Goal: Task Accomplishment & Management: Manage account settings

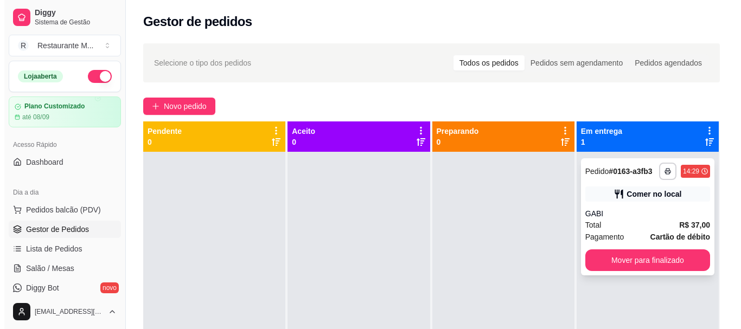
scroll to position [23, 0]
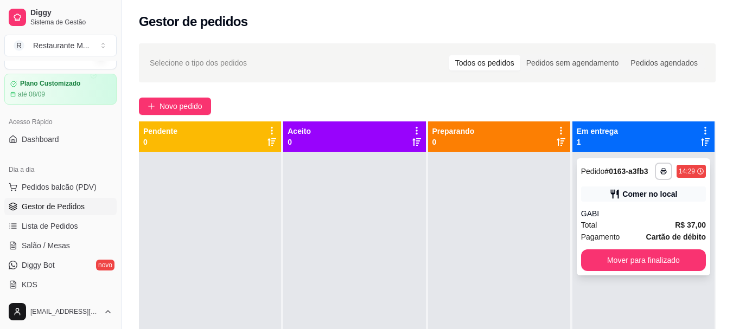
click at [631, 221] on div "Total R$ 37,00" at bounding box center [643, 225] width 125 height 12
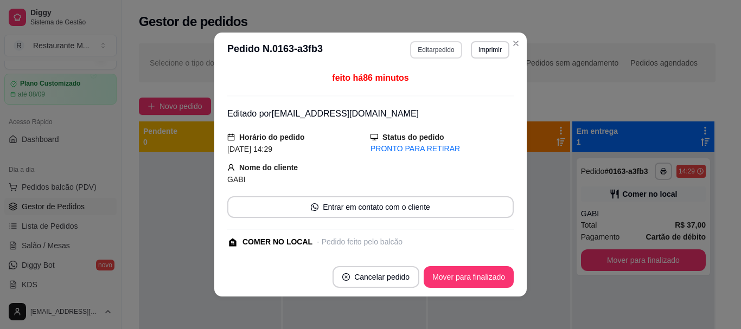
click at [428, 48] on button "Editar pedido" at bounding box center [436, 49] width 52 height 17
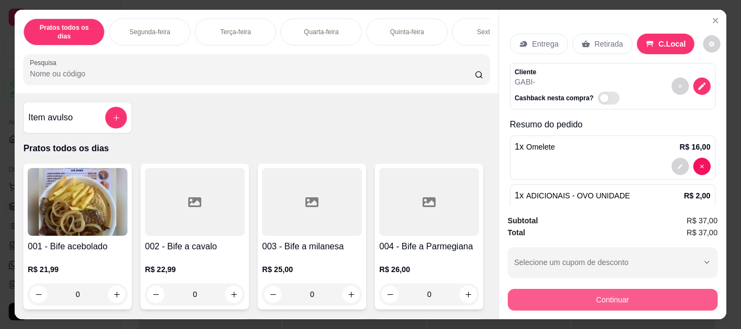
click at [548, 301] on button "Continuar" at bounding box center [613, 300] width 210 height 22
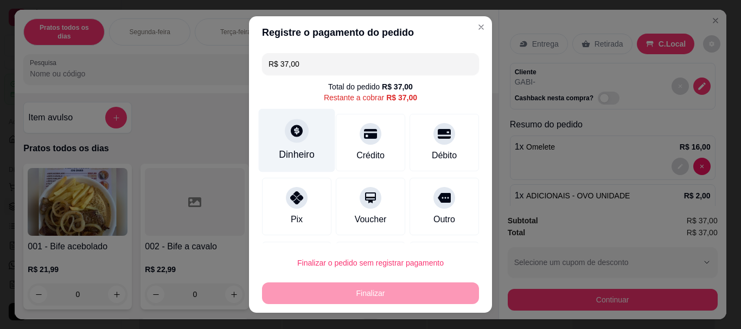
click at [291, 144] on div "Dinheiro" at bounding box center [297, 140] width 76 height 63
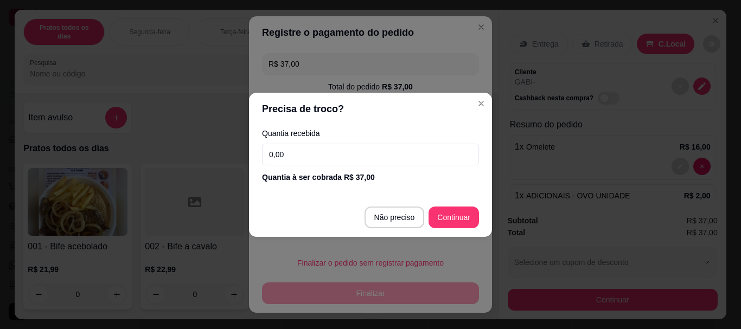
click at [282, 159] on input "0,00" at bounding box center [370, 155] width 217 height 22
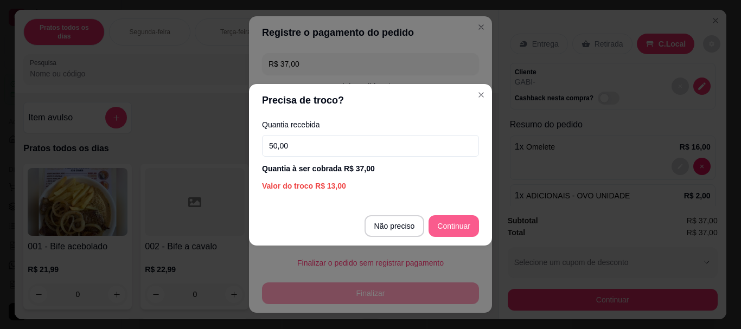
type input "50,00"
type input "R$ 0,00"
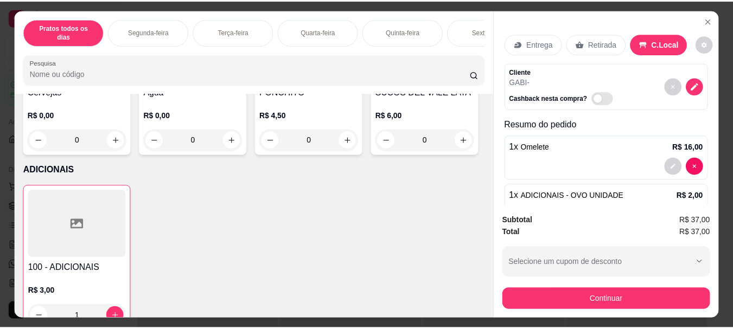
scroll to position [2054, 0]
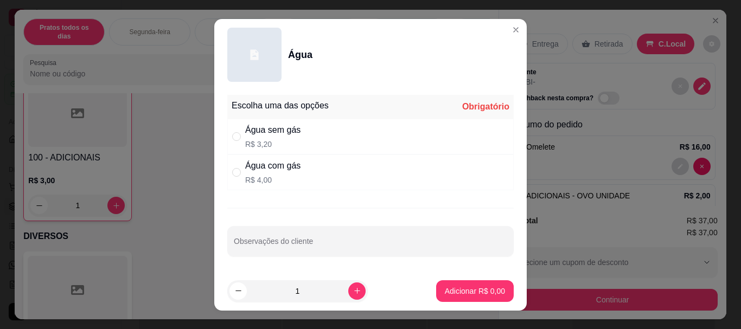
click at [237, 172] on div "" at bounding box center [238, 172] width 13 height 12
radio input "true"
click at [447, 287] on p "Adicionar R$ 4,00" at bounding box center [475, 291] width 60 height 11
type input "1"
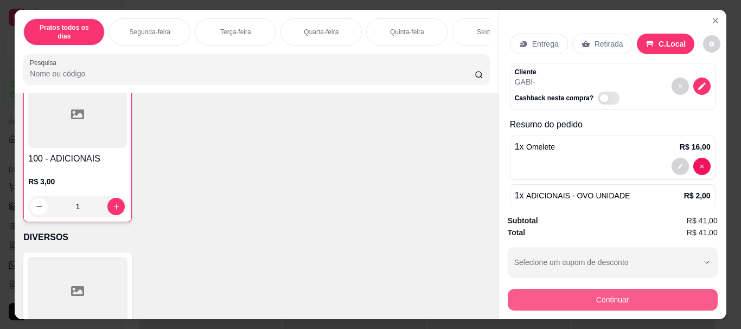
click at [580, 303] on button "Continuar" at bounding box center [613, 300] width 210 height 22
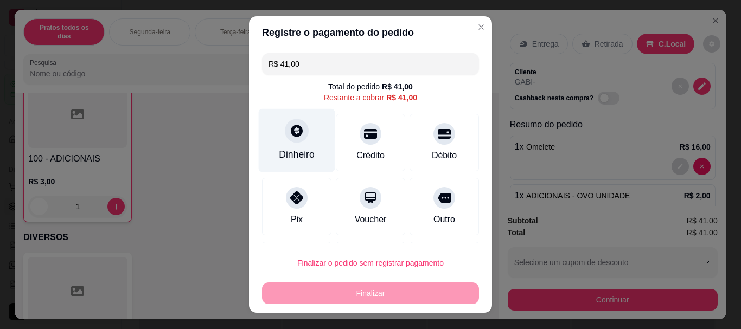
click at [293, 150] on div "Dinheiro" at bounding box center [297, 155] width 36 height 14
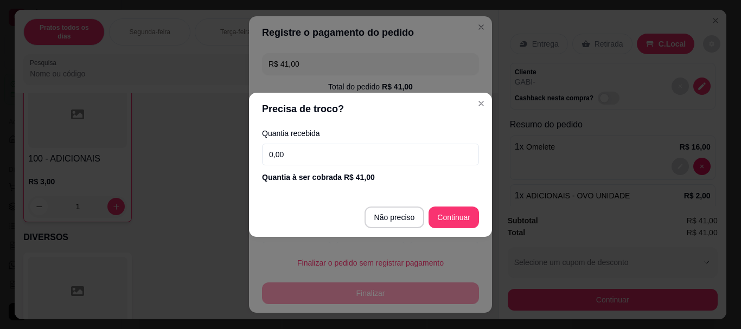
click at [291, 154] on input "0,00" at bounding box center [370, 155] width 217 height 22
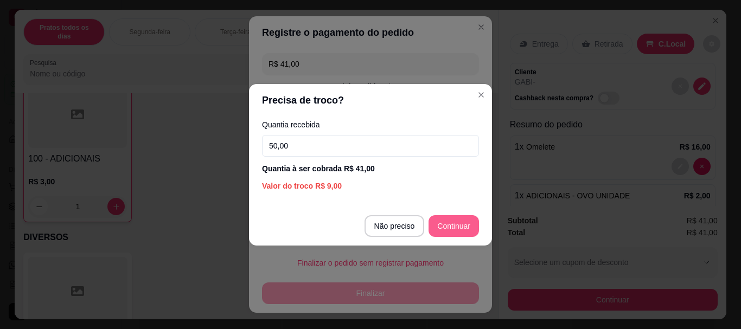
type input "50,00"
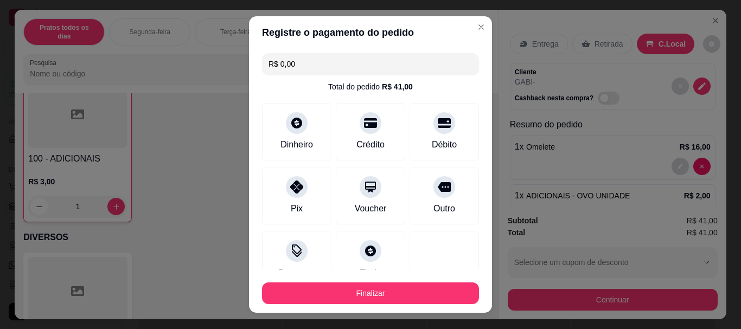
type input "R$ 0,00"
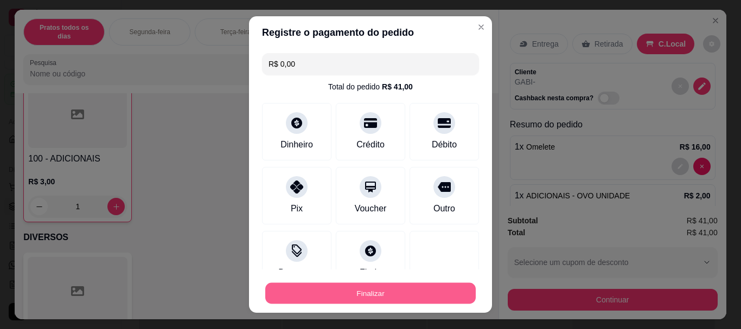
click at [373, 294] on button "Finalizar" at bounding box center [370, 292] width 210 height 21
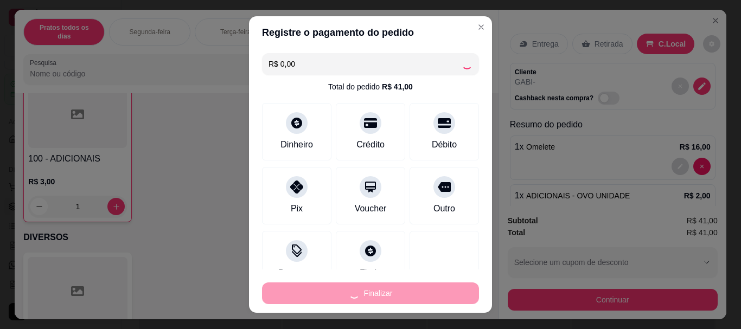
type input "0"
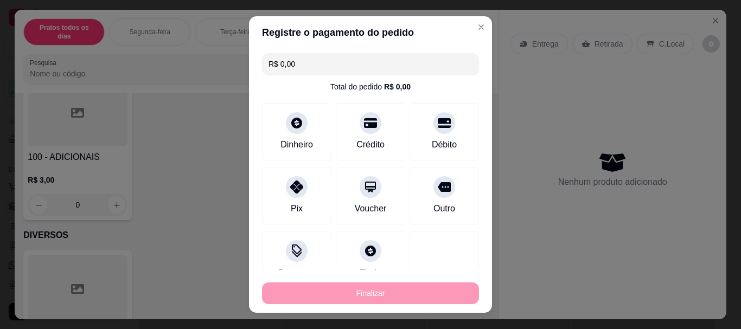
type input "-R$ 41,00"
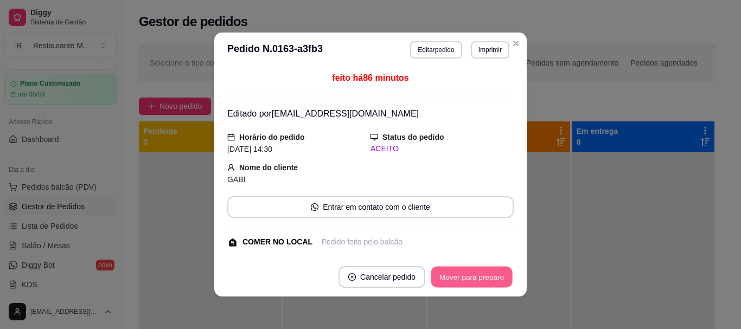
click at [466, 279] on button "Mover para preparo" at bounding box center [471, 277] width 81 height 21
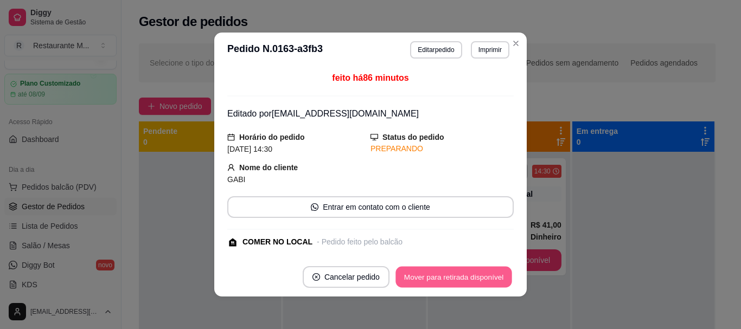
click at [466, 279] on button "Mover para retirada disponível" at bounding box center [453, 277] width 116 height 21
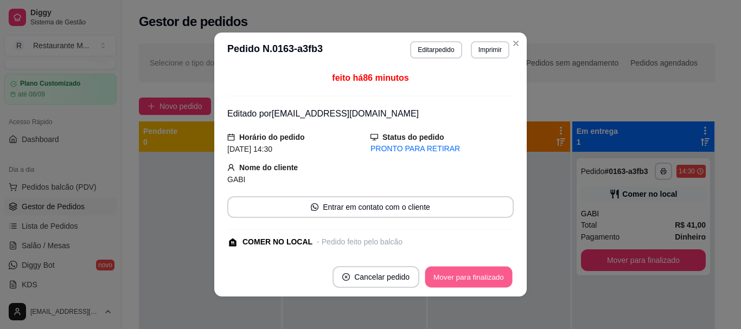
click at [466, 279] on button "Mover para finalizado" at bounding box center [468, 277] width 87 height 21
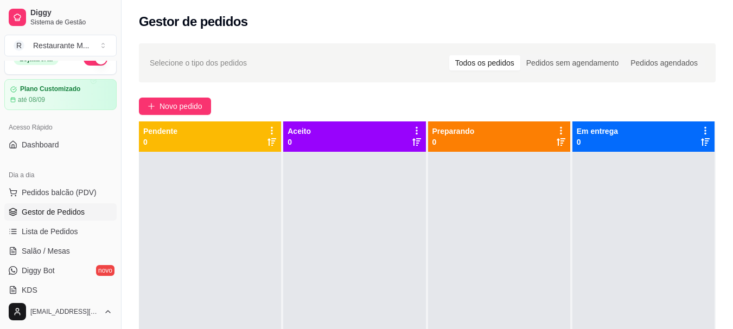
scroll to position [0, 0]
